Goal: Task Accomplishment & Management: Use online tool/utility

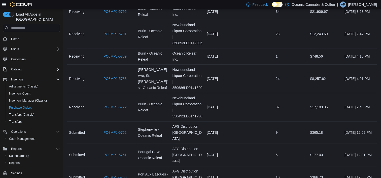
scroll to position [605, 0]
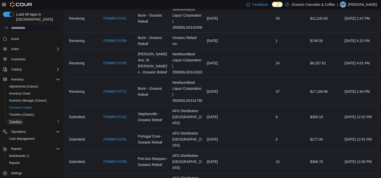
click at [20, 120] on span "Transfers" at bounding box center [15, 122] width 13 height 4
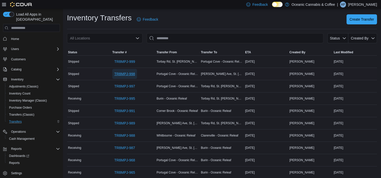
click at [135, 73] on span "TR8MPJ-998" at bounding box center [124, 74] width 21 height 5
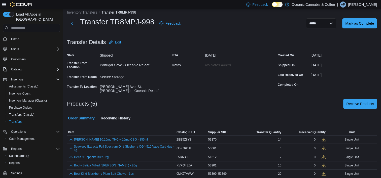
scroll to position [6, 0]
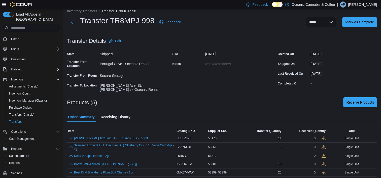
click at [360, 100] on span "Receive Products" at bounding box center [361, 102] width 28 height 5
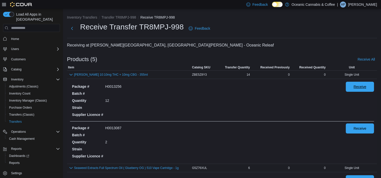
click at [356, 86] on span "Receive" at bounding box center [360, 87] width 22 height 10
click at [360, 87] on span "Receive" at bounding box center [360, 87] width 22 height 10
click at [290, 76] on span "0" at bounding box center [289, 75] width 2 height 4
click at [114, 74] on button "Mollo 10:10mg THC + 10mg CBG - 355ml" at bounding box center [111, 75] width 74 height 4
click at [106, 99] on dd "12" at bounding box center [113, 100] width 16 height 5
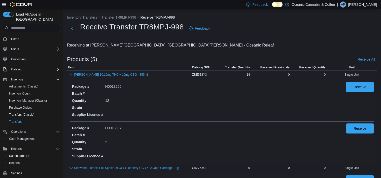
click at [250, 74] on span "14" at bounding box center [248, 75] width 3 height 4
click at [307, 67] on span "Received Quantity" at bounding box center [312, 68] width 26 height 4
click at [327, 75] on div "0" at bounding box center [307, 75] width 40 height 6
click at [326, 69] on icon "button" at bounding box center [324, 68] width 4 height 4
click at [325, 69] on icon "button" at bounding box center [323, 67] width 3 height 3
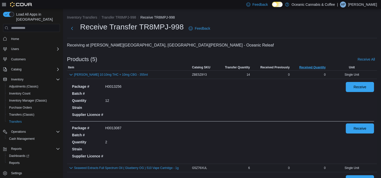
click at [325, 68] on span "Received Quantity" at bounding box center [312, 68] width 26 height 4
click at [327, 75] on div "0" at bounding box center [307, 75] width 40 height 6
click at [354, 73] on div "Single Unit" at bounding box center [352, 75] width 50 height 6
click at [108, 99] on dd "12" at bounding box center [113, 100] width 16 height 5
click at [247, 74] on span "14" at bounding box center [245, 75] width 3 height 4
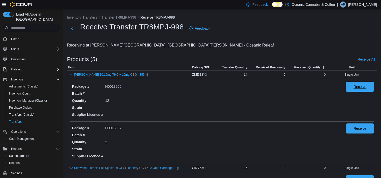
click at [359, 86] on span "Receive" at bounding box center [360, 86] width 13 height 5
click at [363, 84] on span "Receive" at bounding box center [363, 86] width 13 height 5
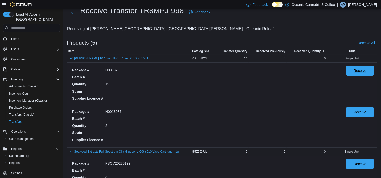
scroll to position [25, 0]
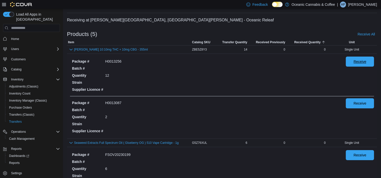
click at [357, 63] on span "Receive" at bounding box center [360, 62] width 22 height 10
click at [366, 102] on span "Receive" at bounding box center [360, 103] width 13 height 5
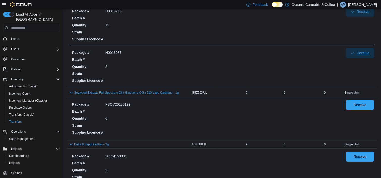
scroll to position [101, 0]
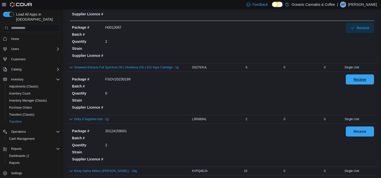
click at [367, 78] on span "Receive" at bounding box center [360, 79] width 13 height 5
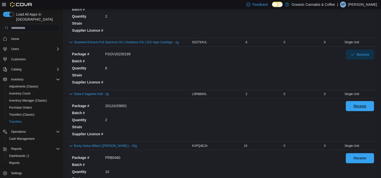
click at [354, 107] on span "Receive" at bounding box center [360, 106] width 22 height 10
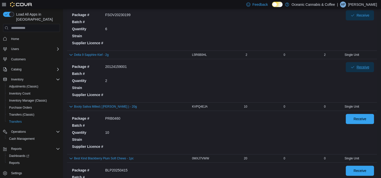
scroll to position [176, 0]
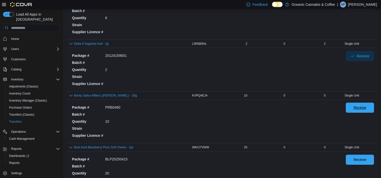
click at [355, 111] on span "Receive" at bounding box center [360, 108] width 22 height 10
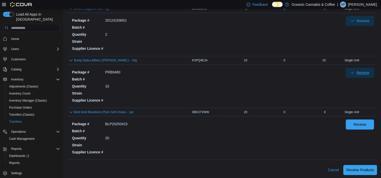
scroll to position [212, 0]
click at [361, 124] on span "Receive" at bounding box center [360, 124] width 13 height 5
click at [365, 169] on span "Receive Products" at bounding box center [361, 169] width 28 height 5
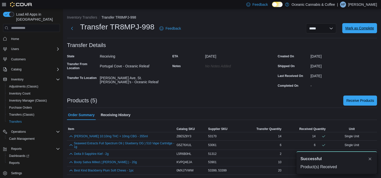
click at [364, 29] on span "Mark as Complete" at bounding box center [360, 28] width 29 height 5
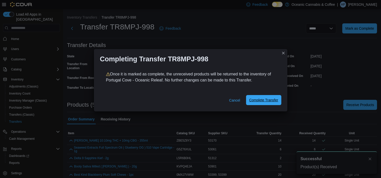
click at [270, 102] on span "Complete Transfer" at bounding box center [263, 100] width 29 height 5
